Goal: Task Accomplishment & Management: Manage account settings

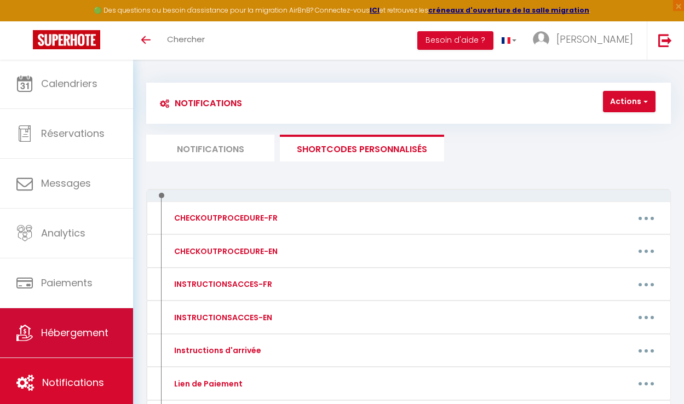
click at [90, 348] on link "Hébergement" at bounding box center [66, 332] width 133 height 49
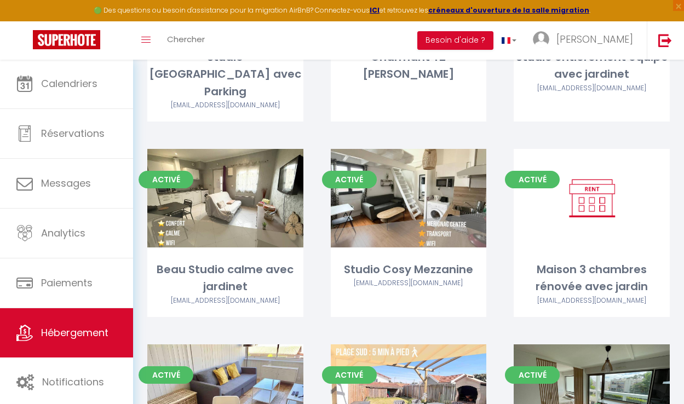
scroll to position [1075, 0]
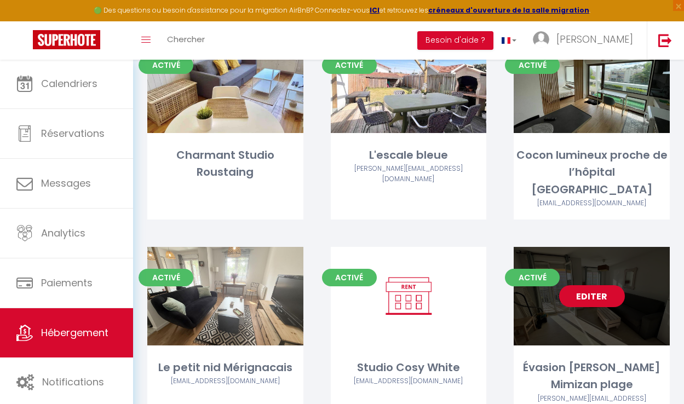
click at [594, 285] on link "Editer" at bounding box center [592, 296] width 66 height 22
select select "3"
select select "2"
select select "1"
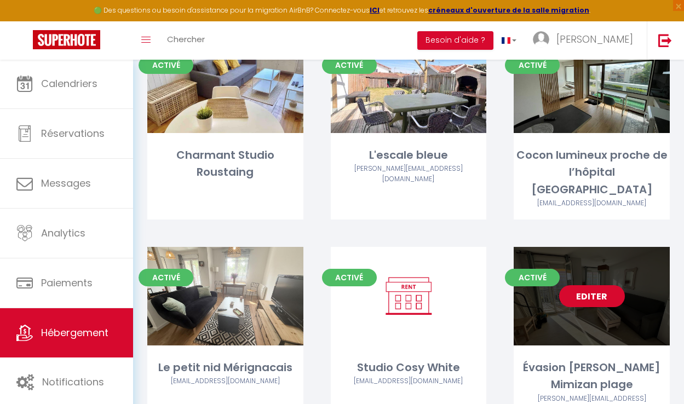
select select "28"
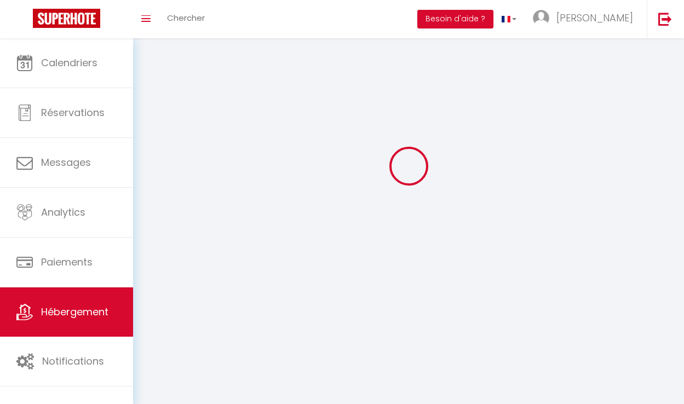
select select
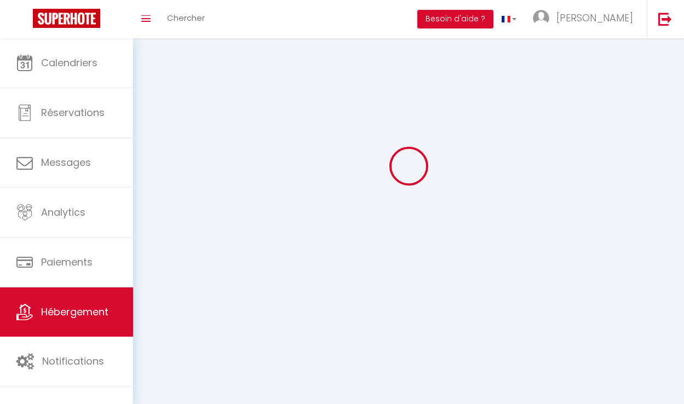
checkbox input "false"
select select
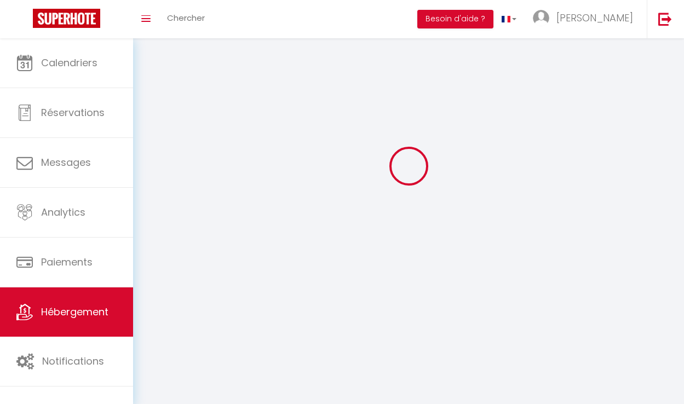
select select
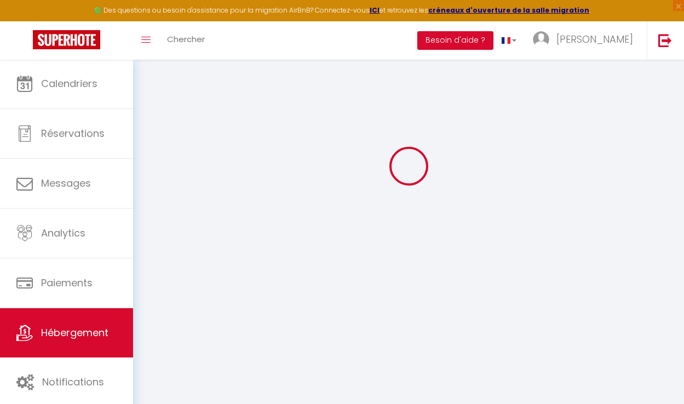
select select
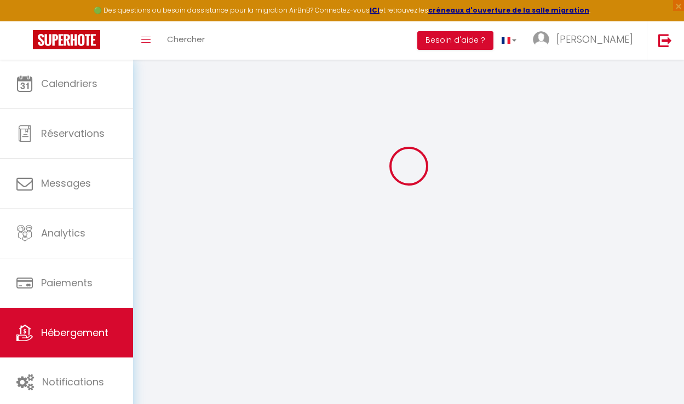
select select
checkbox input "false"
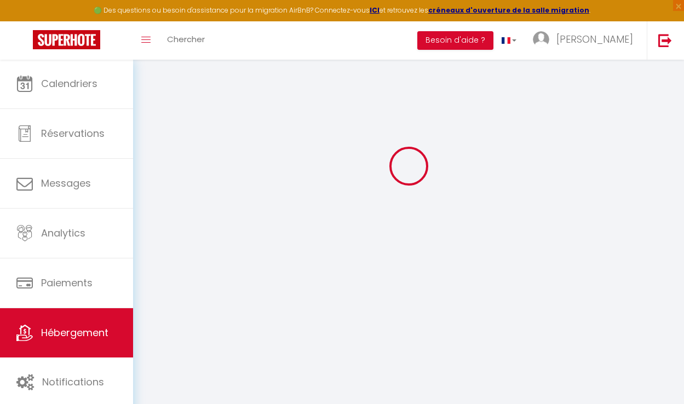
select select
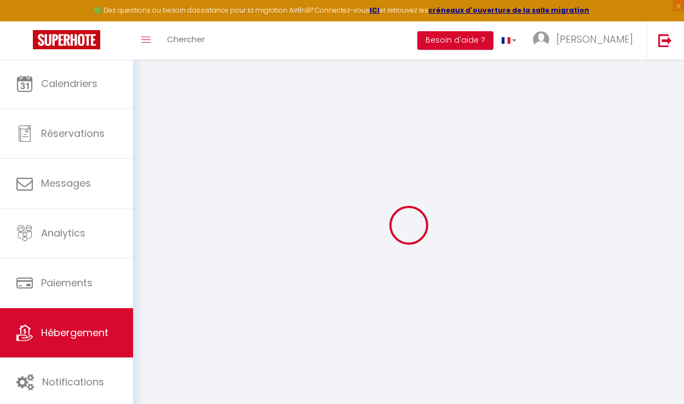
select select
checkbox input "false"
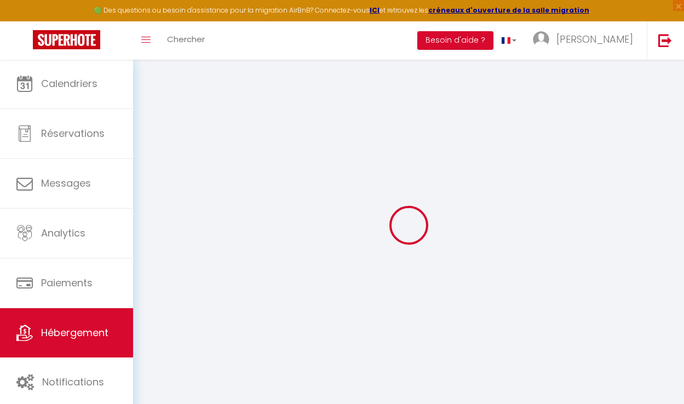
checkbox input "false"
select select
type input "Évasion [PERSON_NAME] Mimizan plage"
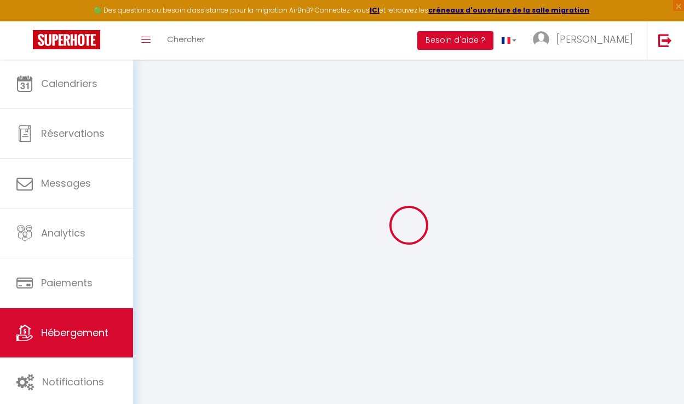
type input "[PERSON_NAME]"
type input "Castaings"
type input "[STREET_ADDRESS]"
type input "40200"
type input "Mimizan"
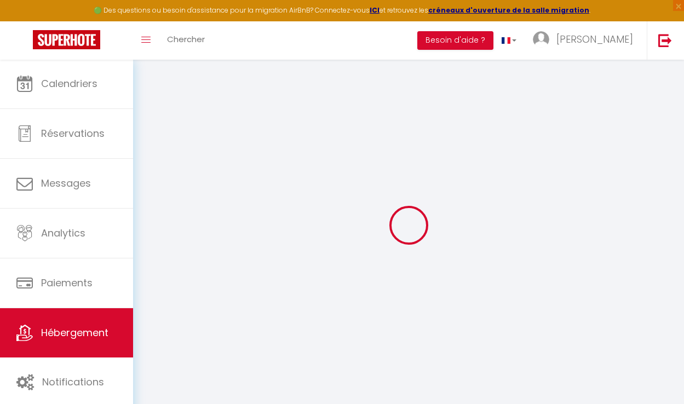
select select "6"
type input "110"
type input "49"
type input "500"
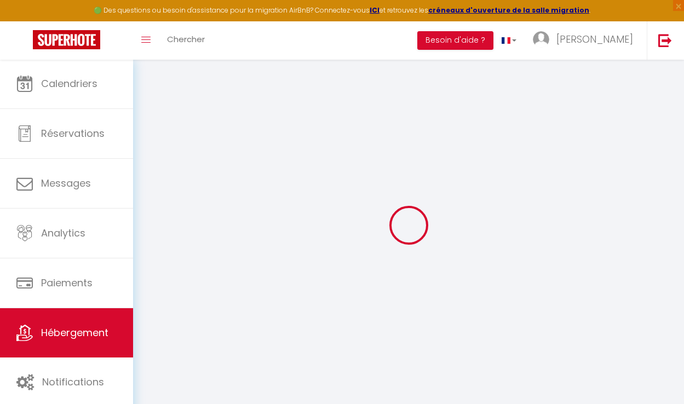
select select
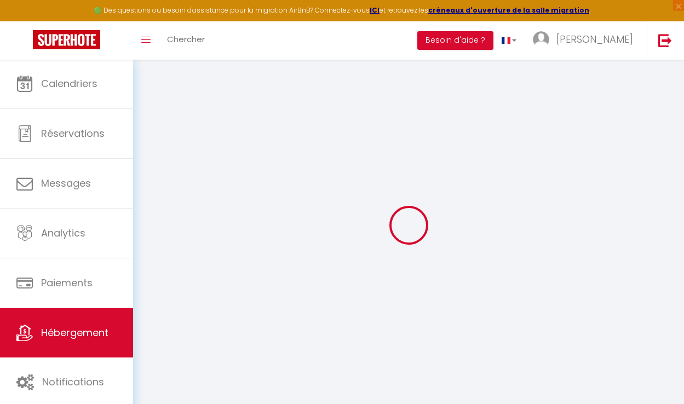
type input "[STREET_ADDRESS][PERSON_NAME]"
type input "40200"
type input "Mimizan"
type input "[EMAIL_ADDRESS][DOMAIN_NAME]"
select select "15762"
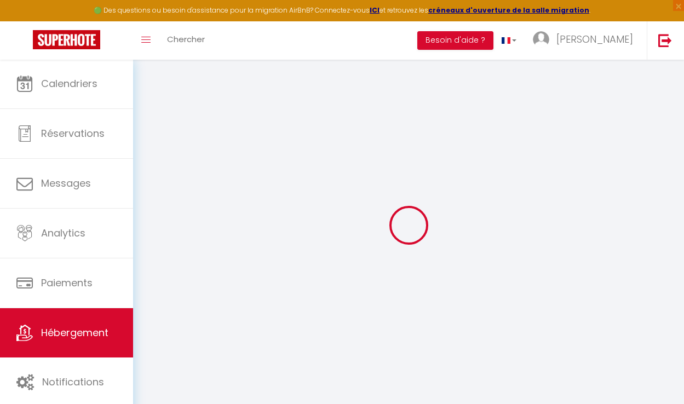
checkbox input "false"
checkbox input "true"
type input "0"
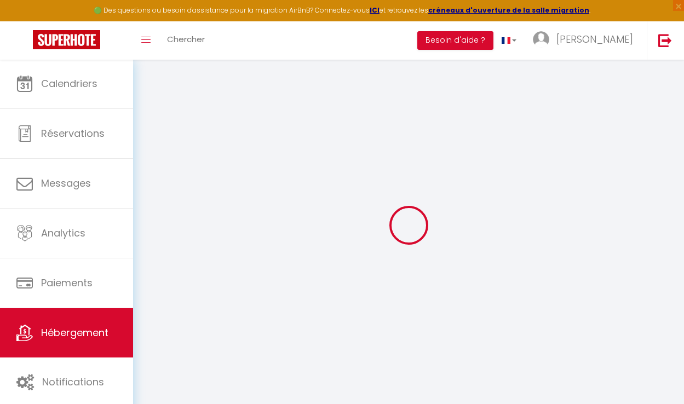
type input "0"
select select
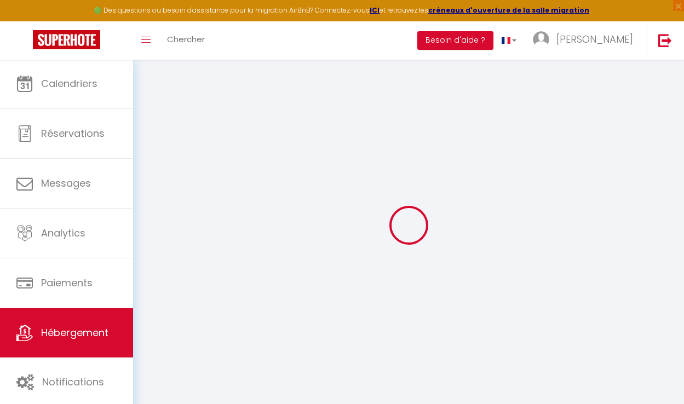
select select
checkbox input "false"
checkbox input "true"
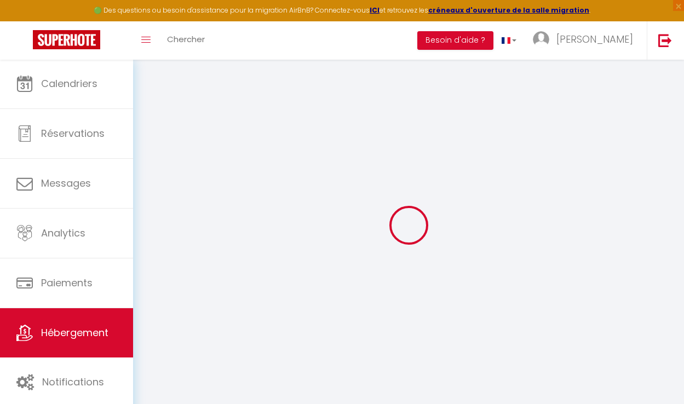
checkbox input "true"
select select "+ 24 %"
select select "+ 20 %"
select select "+ 5 %"
checkbox input "false"
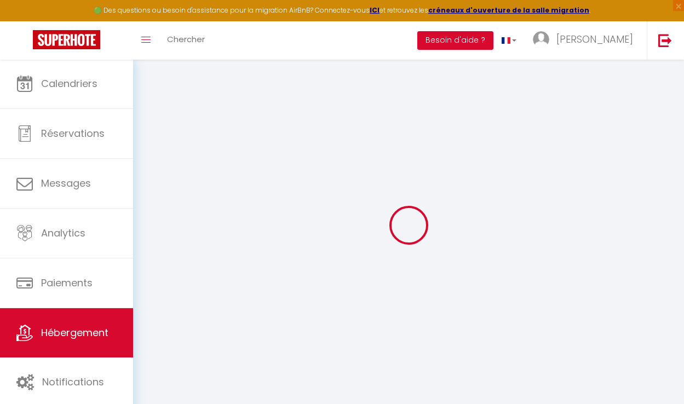
checkbox input "true"
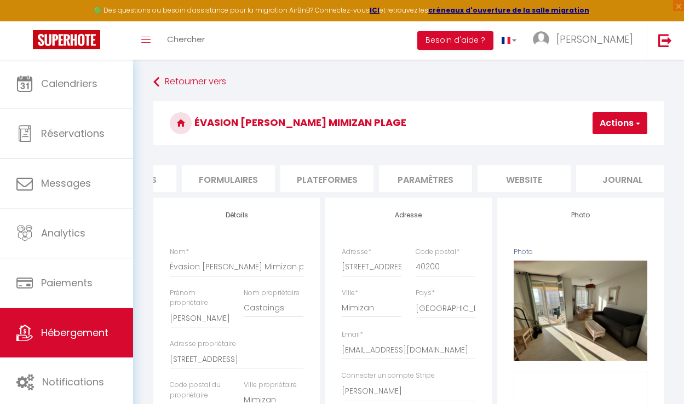
scroll to position [0, 470]
click at [420, 173] on li "Paramètres" at bounding box center [419, 178] width 93 height 27
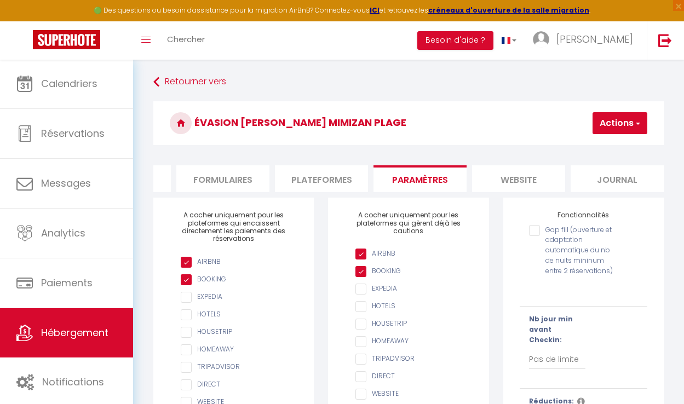
scroll to position [106, 0]
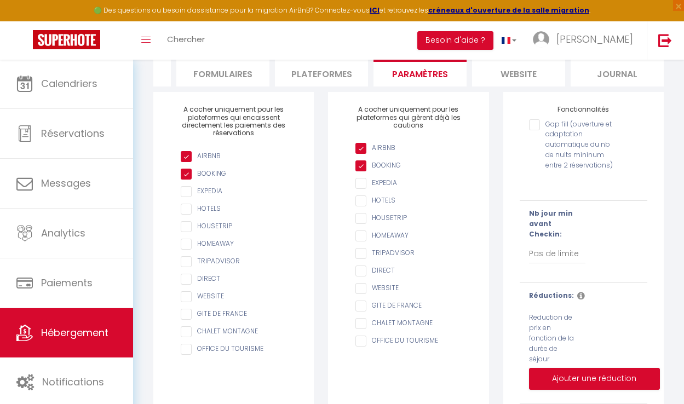
click at [339, 71] on li "Plateformes" at bounding box center [321, 73] width 93 height 27
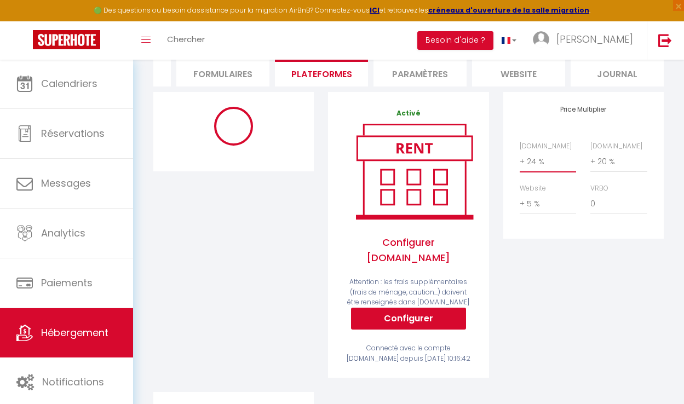
select select "+ 19 %"
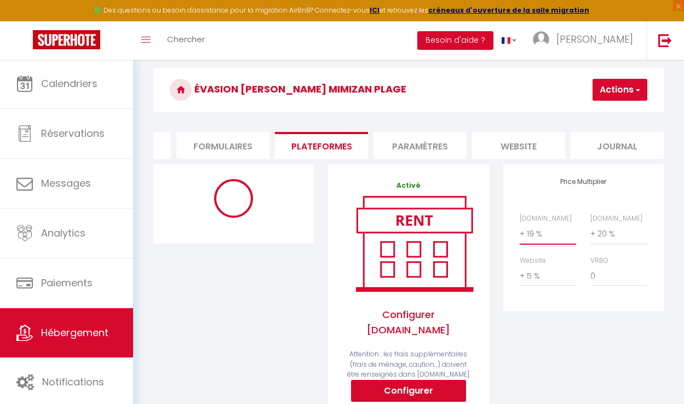
select select "90"
select select "EUR"
select select "14552-1491276601983408035"
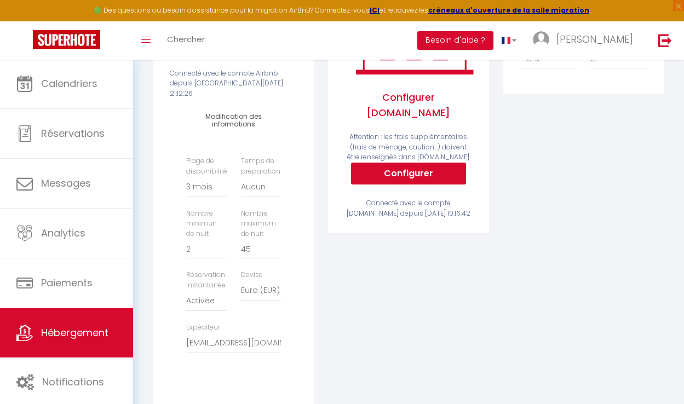
scroll to position [0, 0]
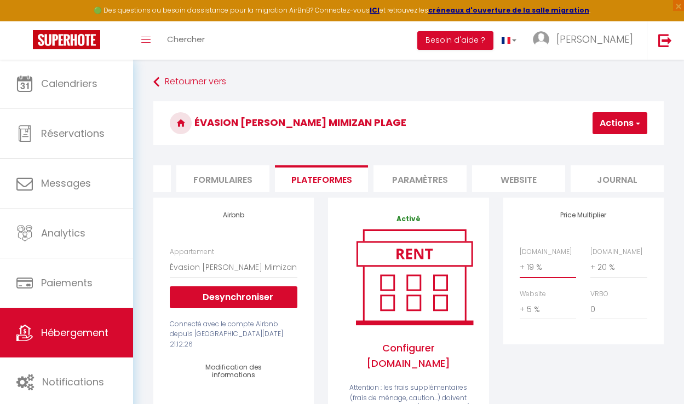
click at [593, 122] on button "Actions" at bounding box center [619, 123] width 55 height 22
click at [587, 143] on link "Enregistrer" at bounding box center [603, 147] width 87 height 14
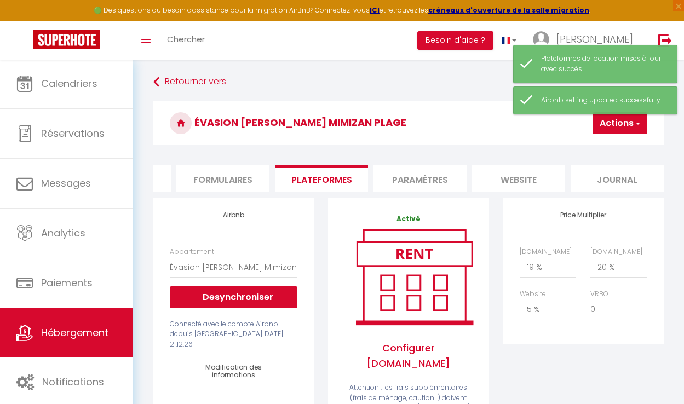
click at [232, 185] on li "Formulaires" at bounding box center [222, 178] width 93 height 27
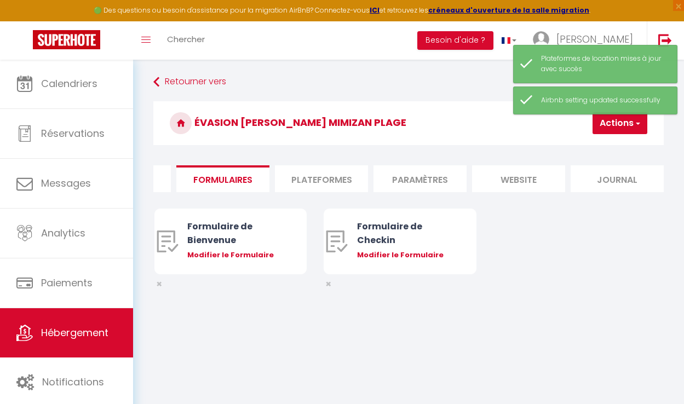
click at [618, 132] on button "Actions" at bounding box center [619, 123] width 55 height 22
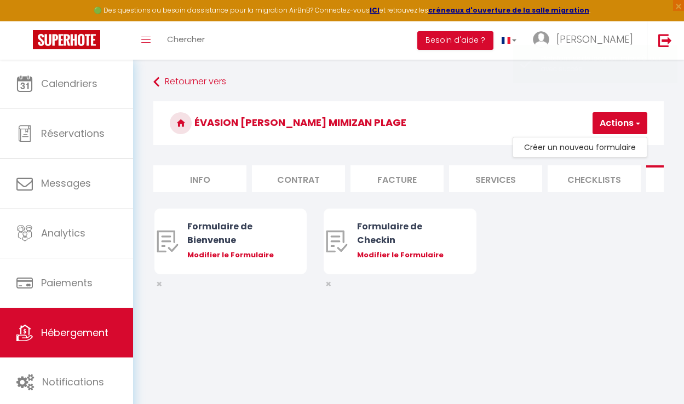
click at [230, 191] on li "Info" at bounding box center [199, 178] width 93 height 27
checkbox input "false"
checkbox input "true"
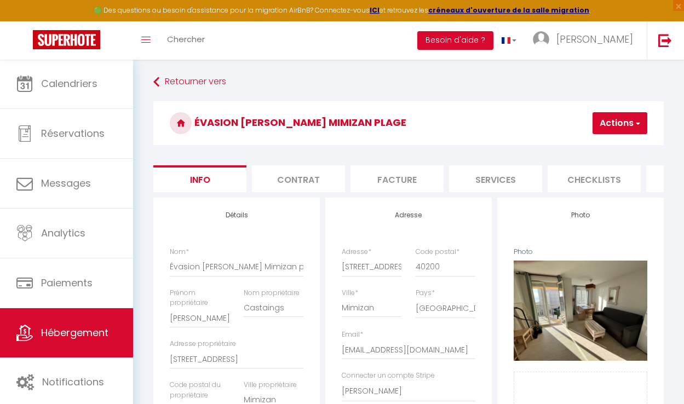
click at [226, 182] on li "Info" at bounding box center [199, 178] width 93 height 27
click at [615, 132] on button "Actions" at bounding box center [619, 123] width 55 height 22
click at [577, 146] on input "Enregistrer" at bounding box center [560, 147] width 41 height 11
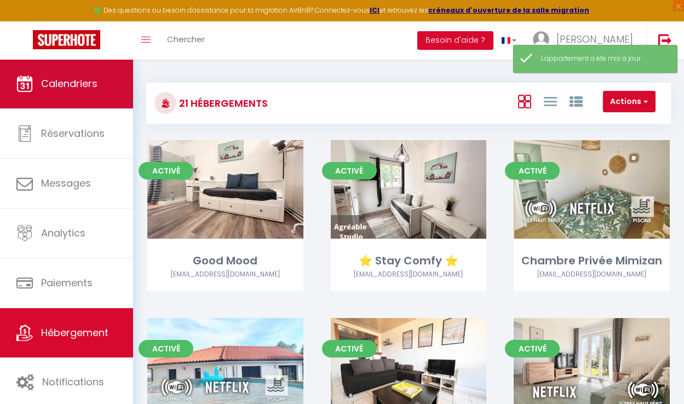
click at [95, 96] on link "Calendriers" at bounding box center [66, 83] width 133 height 49
